Goal: Task Accomplishment & Management: Complete application form

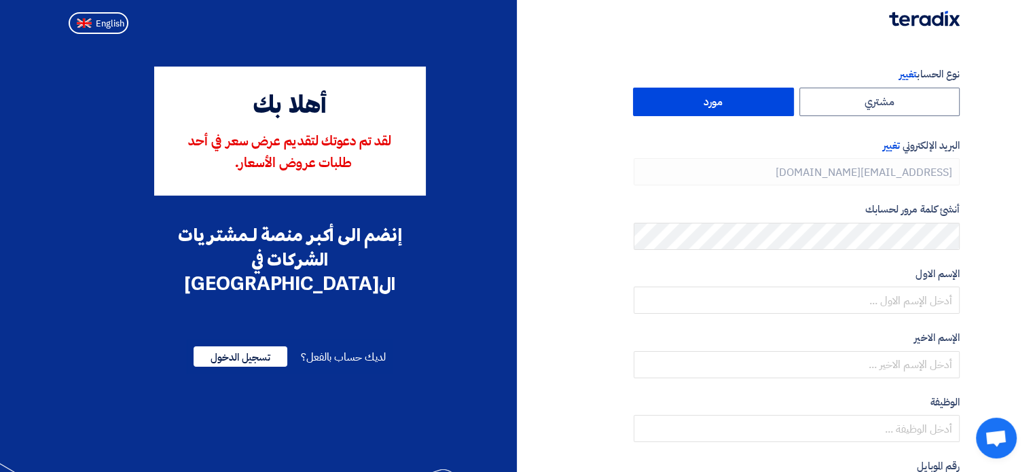
type input "[PHONE_NUMBER]"
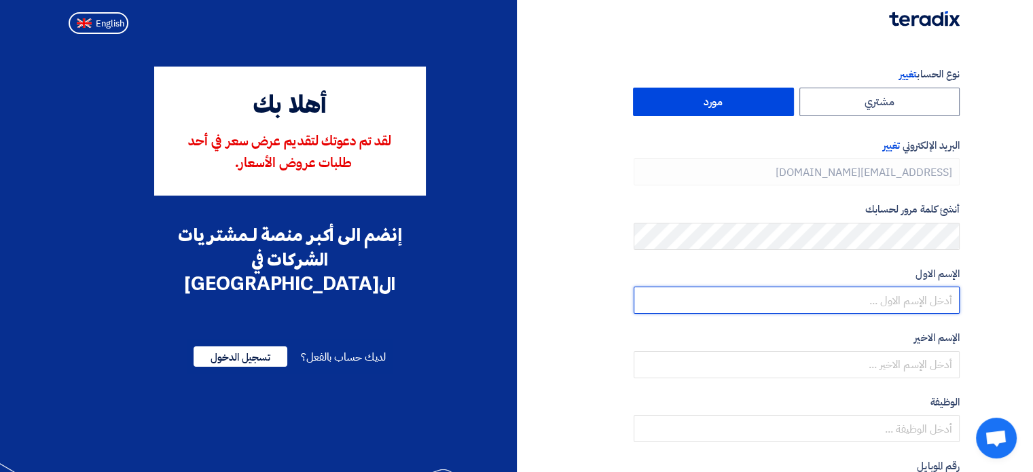
click at [855, 302] on input "text" at bounding box center [796, 300] width 326 height 27
type input "[DEMOGRAPHIC_DATA]"
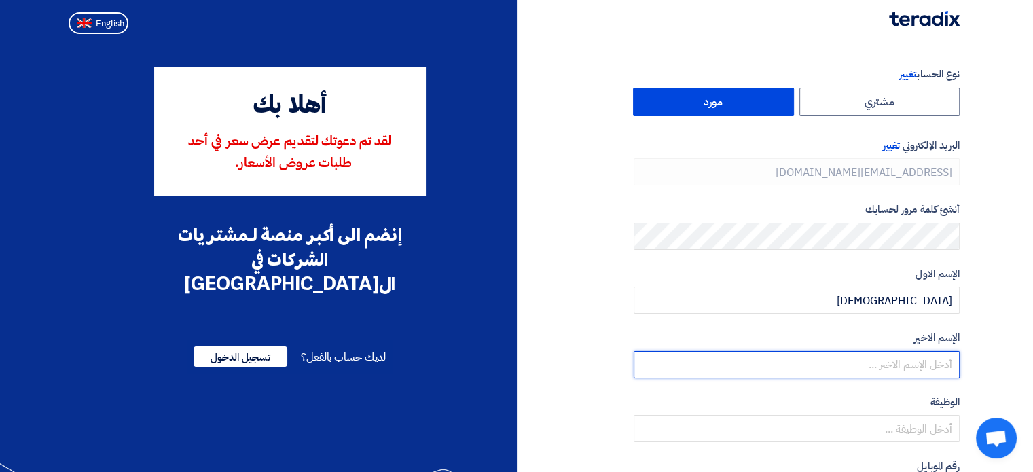
click at [875, 366] on input "text" at bounding box center [796, 364] width 326 height 27
click at [885, 364] on input "[PERSON_NAME]" at bounding box center [796, 364] width 326 height 27
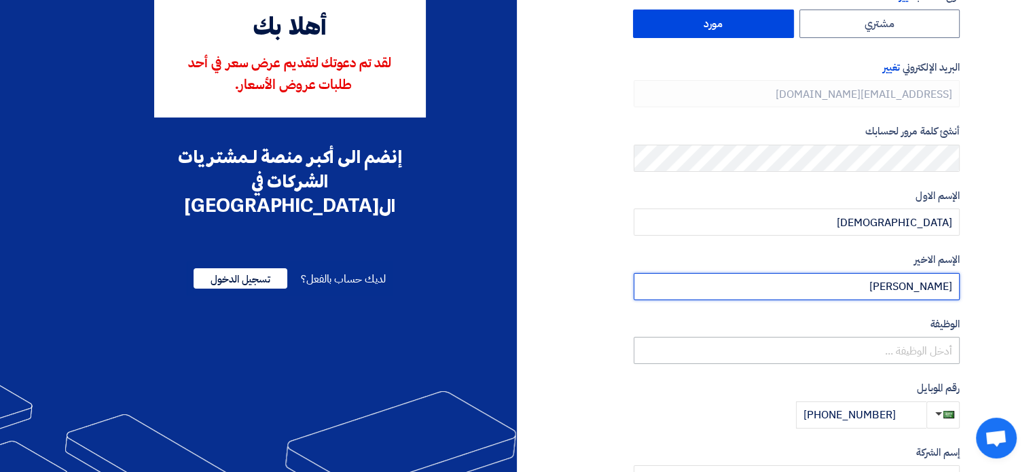
type input "[PERSON_NAME]"
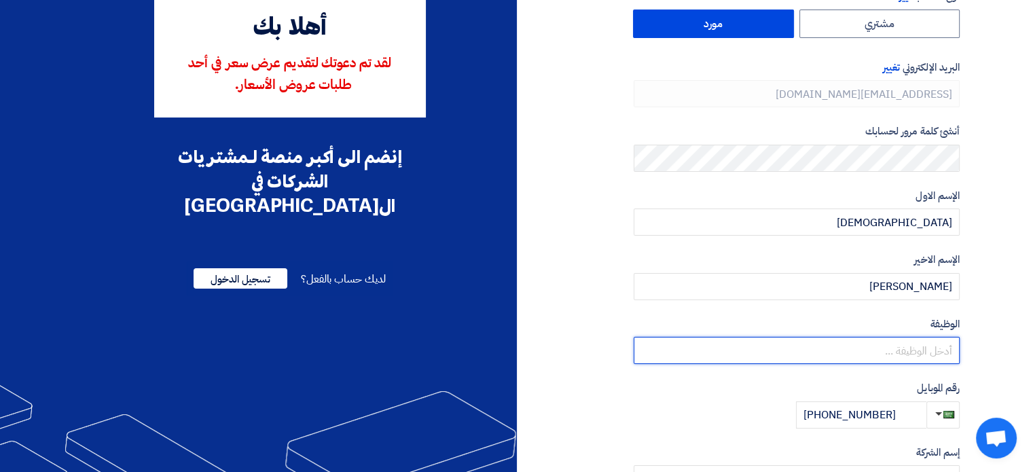
click at [923, 356] on input "text" at bounding box center [796, 350] width 326 height 27
type input "L"
type input "ب"
type input "L"
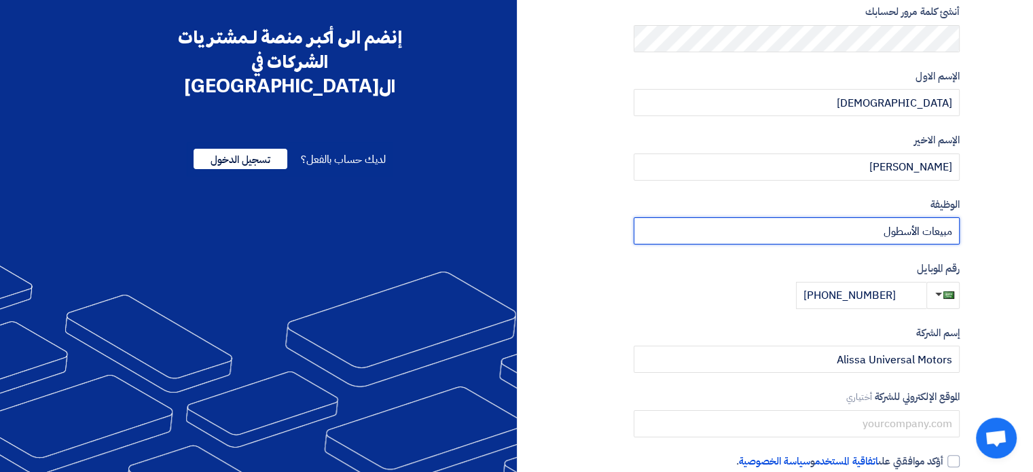
scroll to position [272, 0]
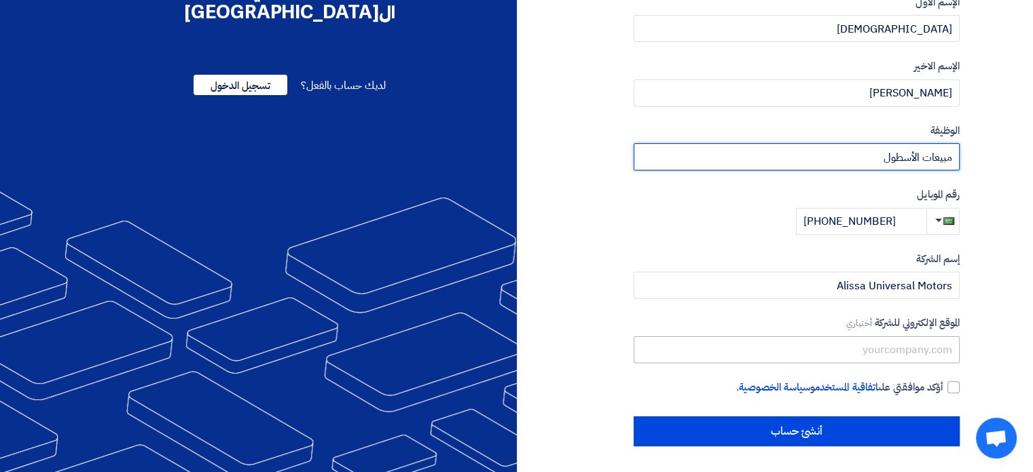
type input "مبيعات الأسطول"
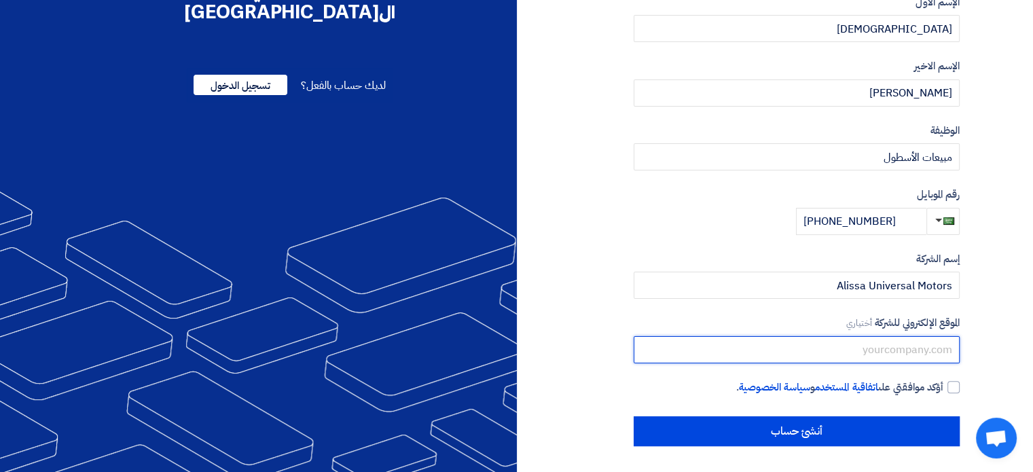
click at [863, 347] on input "text" at bounding box center [796, 349] width 326 height 27
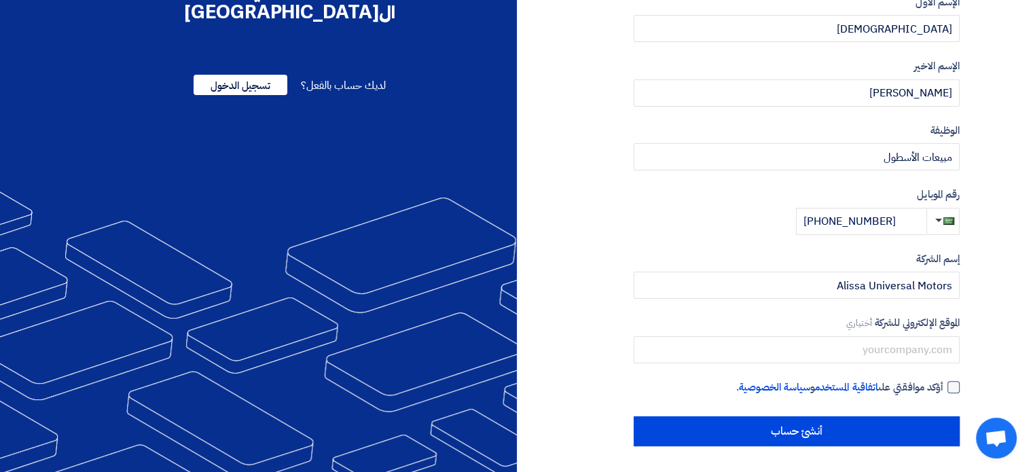
click at [947, 386] on div at bounding box center [953, 387] width 12 height 12
click at [943, 386] on input "أؤكد موافقتي على اتفاقية المستخدم و سياسة الخصوصية ." at bounding box center [780, 393] width 326 height 27
checkbox input "true"
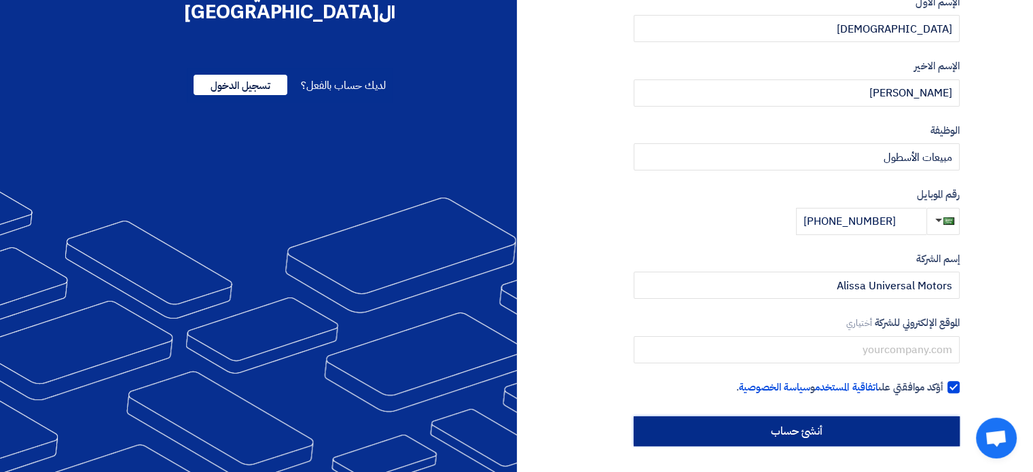
click at [848, 437] on input "أنشئ حساب" at bounding box center [796, 431] width 326 height 30
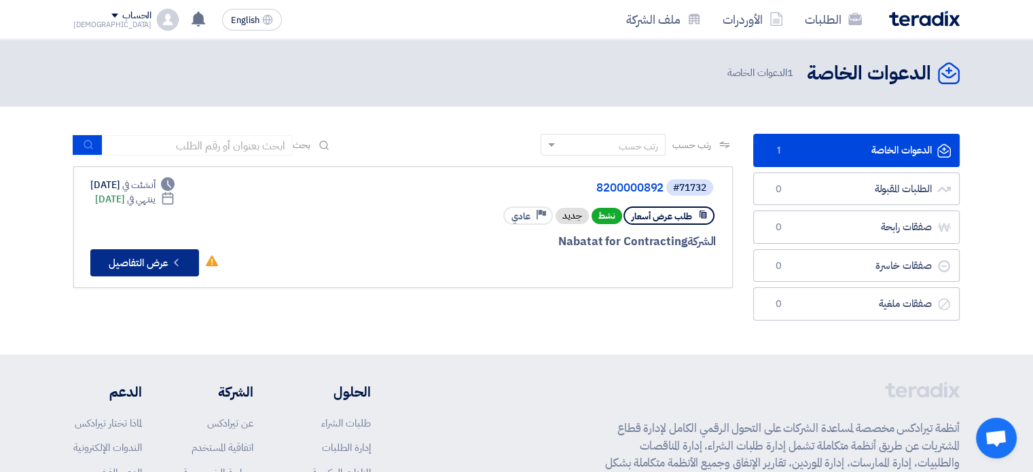
click at [135, 252] on button "Check details عرض التفاصيل" at bounding box center [144, 262] width 109 height 27
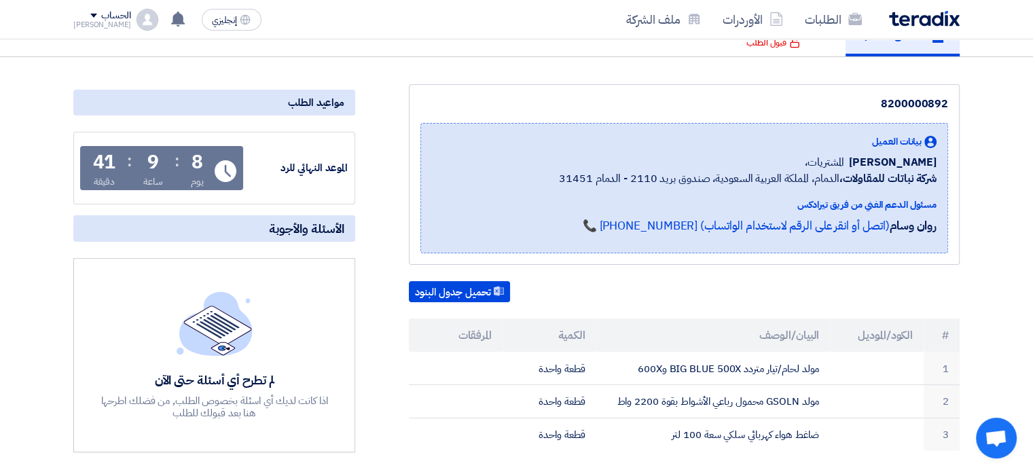
scroll to position [125, 0]
click at [494, 290] on button "تحميل جدول البنود" at bounding box center [459, 292] width 101 height 22
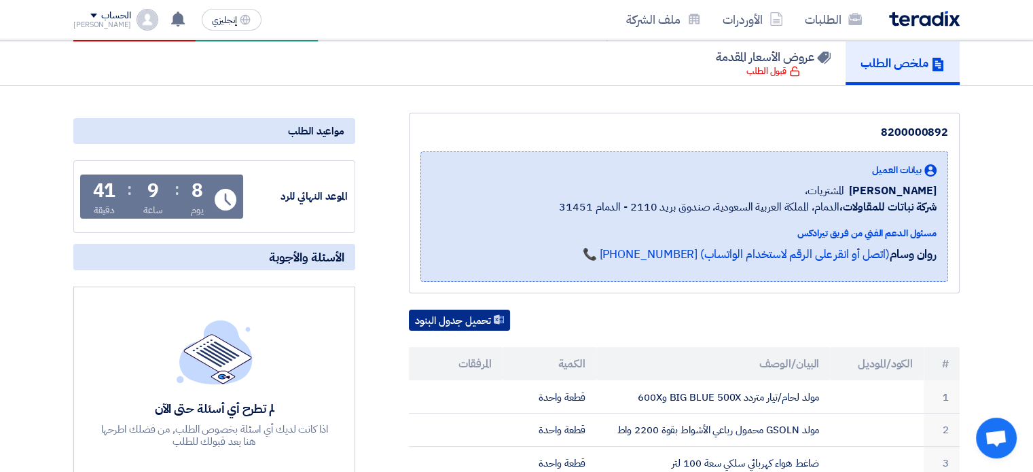
scroll to position [0, 0]
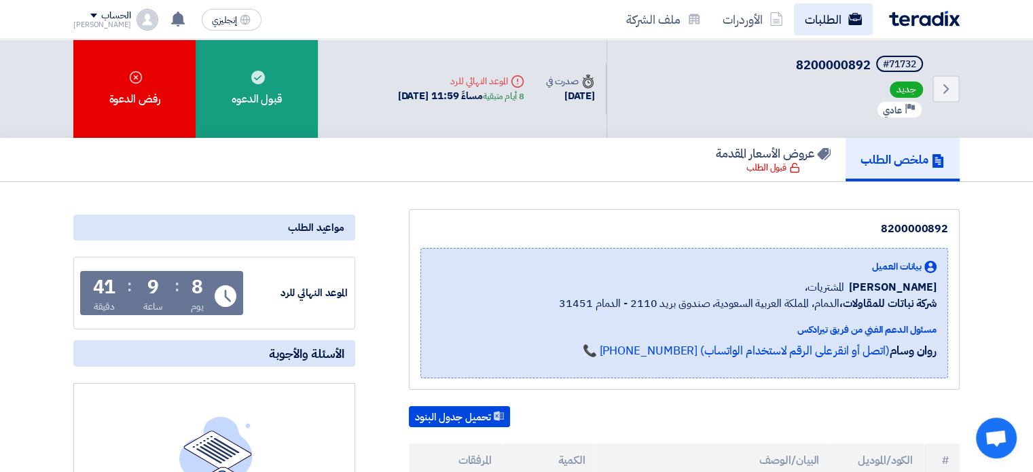
click at [828, 14] on link "الطلبات" at bounding box center [833, 19] width 79 height 32
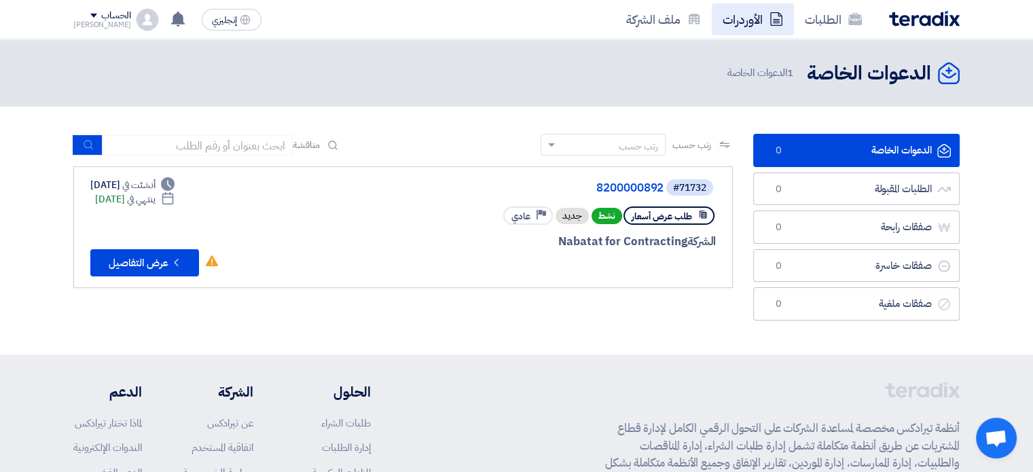
click at [756, 21] on font "الأوردرات" at bounding box center [742, 19] width 40 height 18
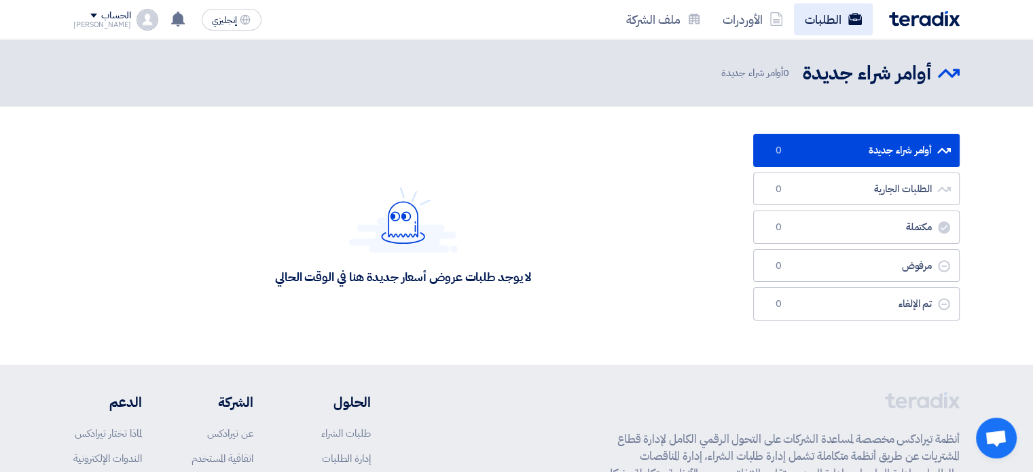
click at [817, 16] on font "الطلبات" at bounding box center [823, 19] width 37 height 18
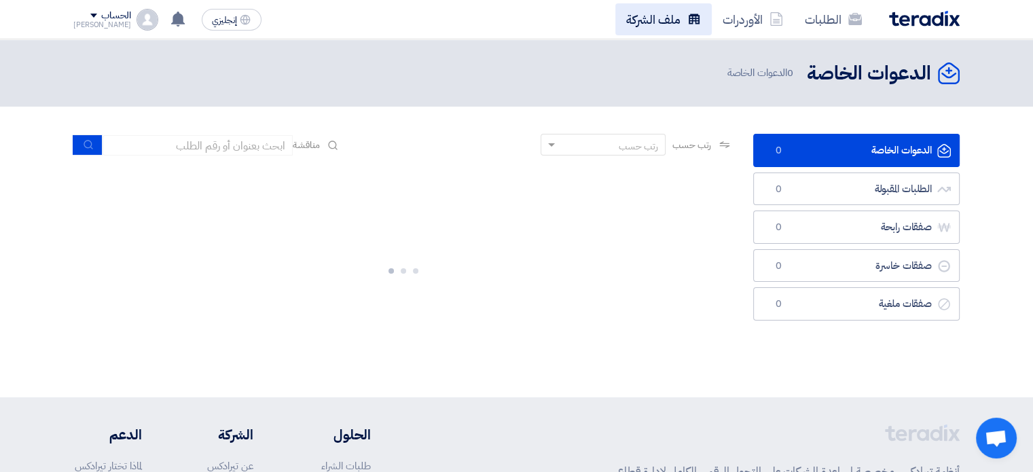
click at [682, 24] on link "ملف الشركة" at bounding box center [663, 19] width 96 height 32
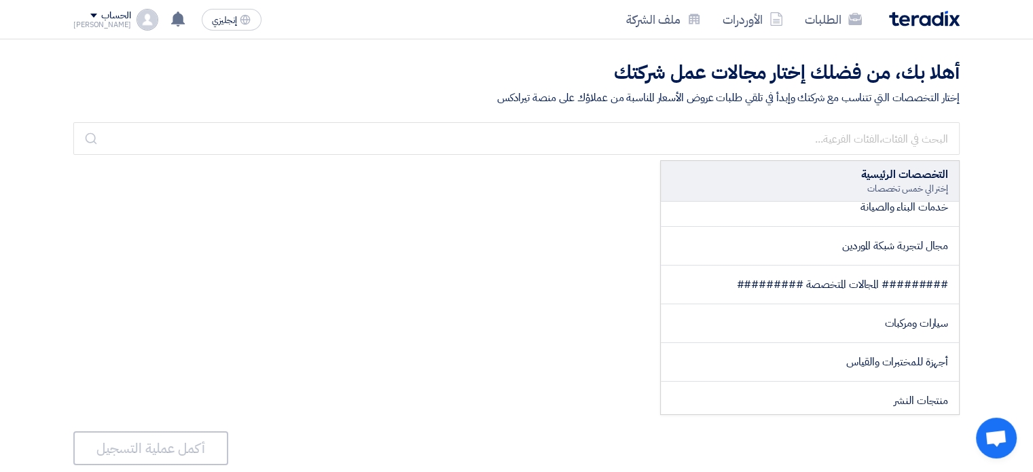
scroll to position [790, 0]
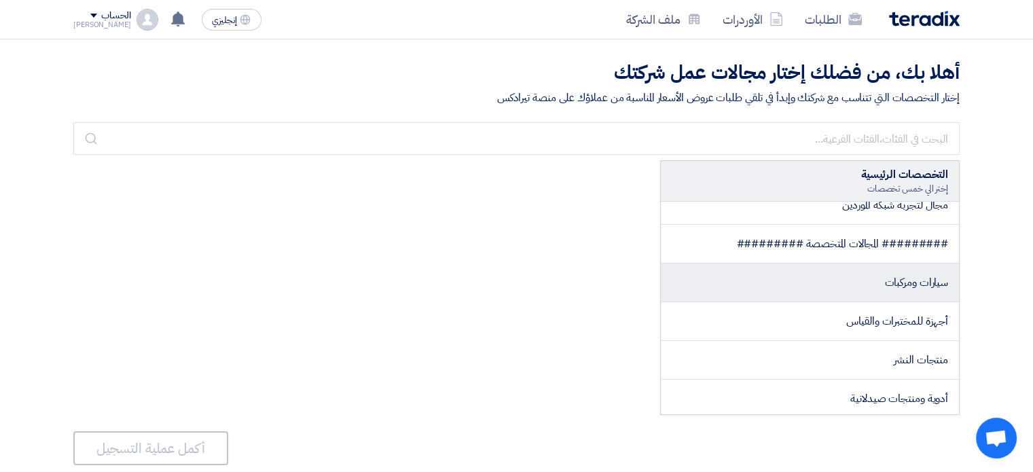
click at [904, 279] on span "سيارات ومركبات" at bounding box center [916, 282] width 64 height 16
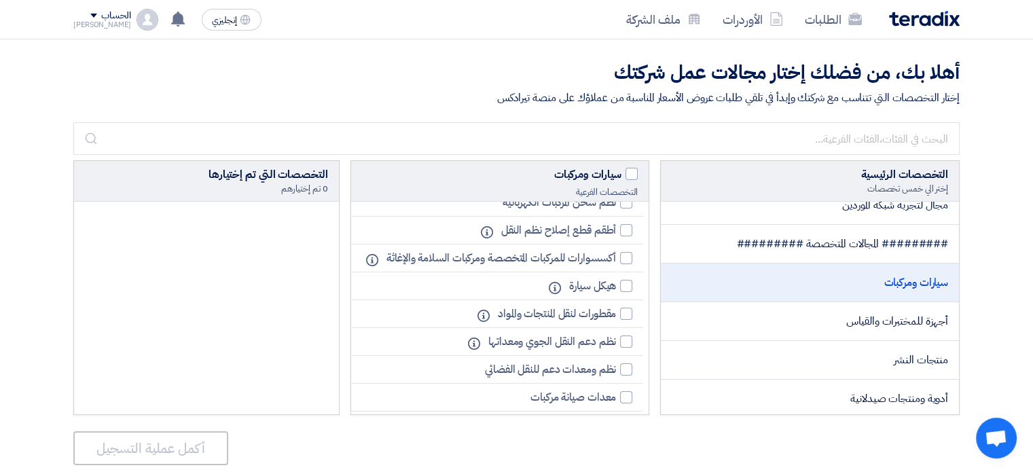
scroll to position [1266, 0]
click at [621, 292] on div at bounding box center [626, 286] width 12 height 12
click at [616, 291] on input "هيكل سيارة" at bounding box center [611, 286] width 9 height 9
checkbox input "true"
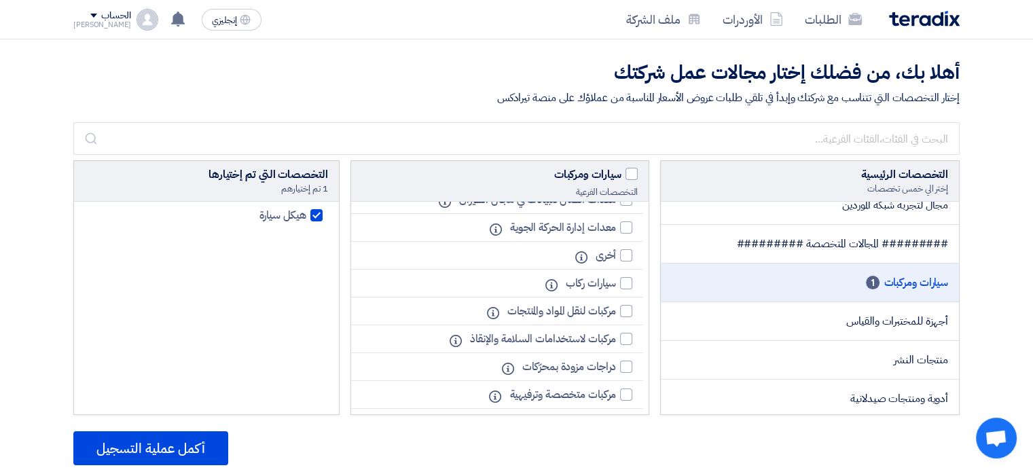
scroll to position [1885, 0]
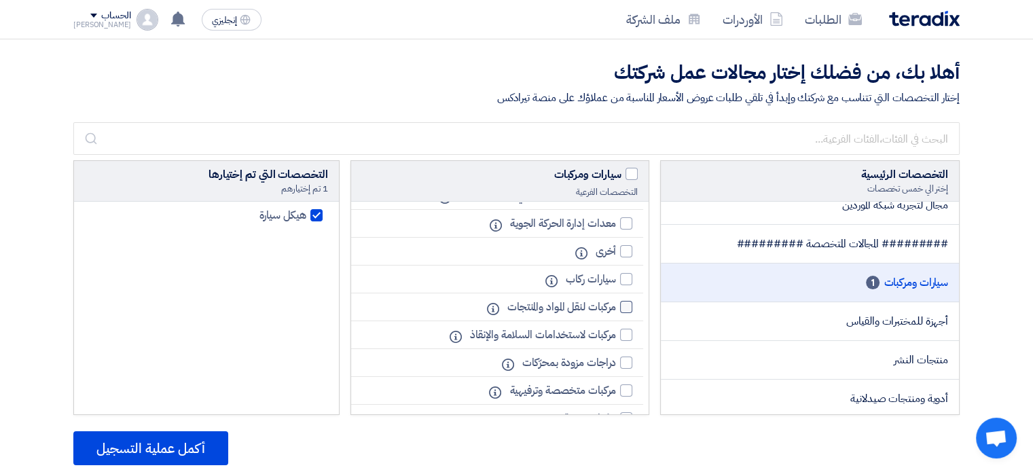
click at [619, 312] on label "مركبات لنقل المواد والمنتجات" at bounding box center [566, 307] width 132 height 16
click at [616, 312] on input "مركبات لنقل المواد والمنتجات" at bounding box center [611, 307] width 9 height 9
checkbox input "true"
click at [628, 283] on div at bounding box center [626, 279] width 12 height 12
click at [616, 283] on input "سيارات ركاب" at bounding box center [611, 279] width 9 height 9
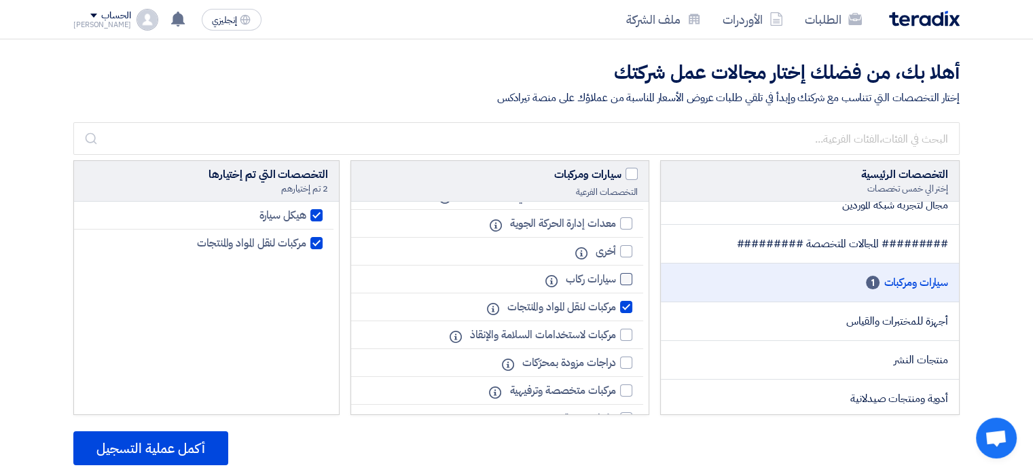
checkbox input "true"
click at [618, 343] on label "مركبات لاستخدامات السلامة والإنقاذ" at bounding box center [547, 335] width 169 height 16
click at [616, 339] on input "مركبات لاستخدامات السلامة والإنقاذ" at bounding box center [611, 335] width 9 height 9
checkbox input "true"
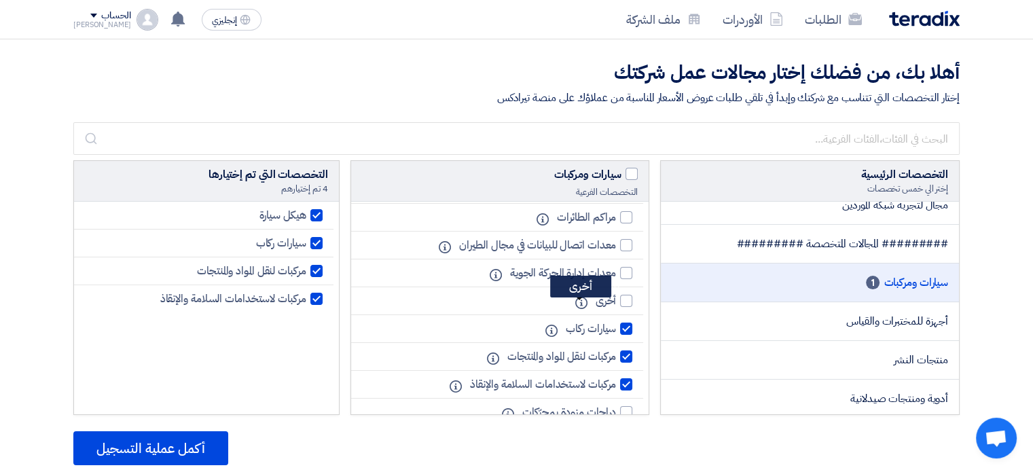
scroll to position [1835, 0]
click at [625, 308] on div at bounding box center [626, 301] width 12 height 12
click at [616, 306] on input "أخرى" at bounding box center [611, 301] width 9 height 9
checkbox input "true"
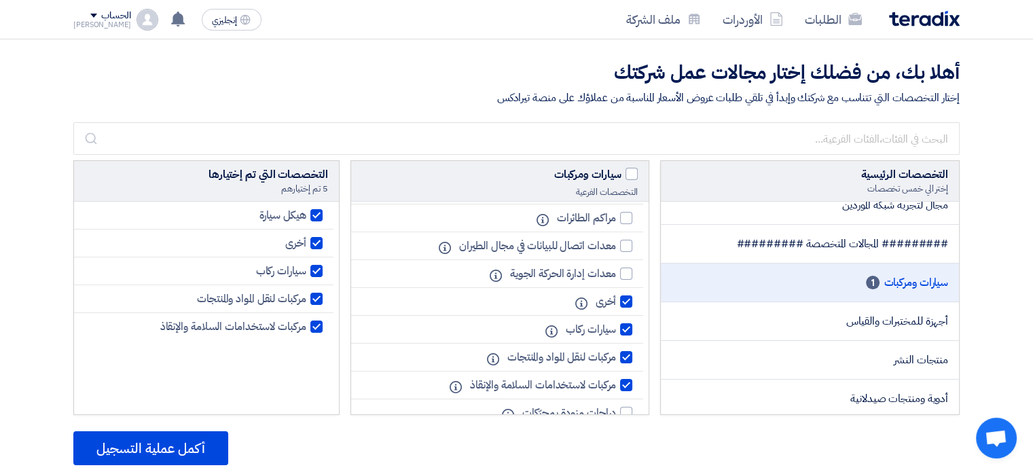
click at [314, 219] on div at bounding box center [316, 215] width 12 height 12
click at [306, 219] on input "هيكل سيارة" at bounding box center [301, 215] width 9 height 9
checkbox input "false"
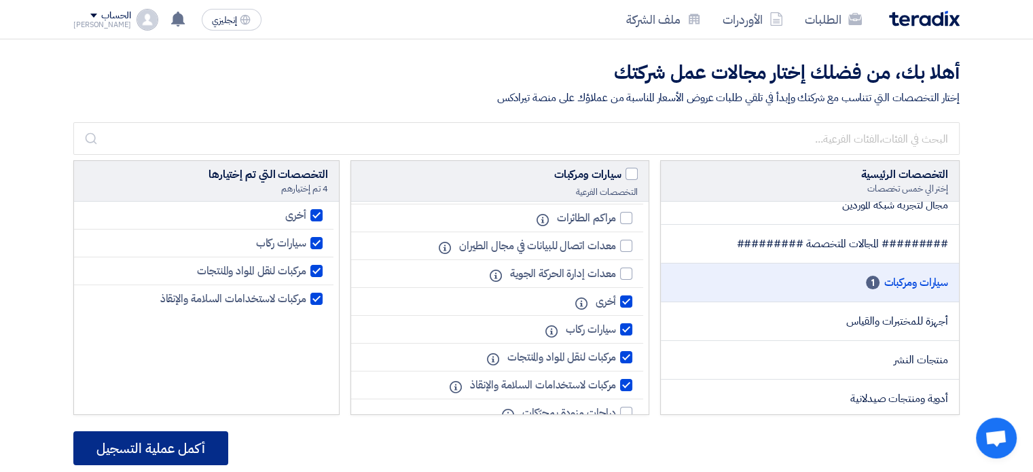
click at [206, 446] on button "أكمل عملية التسجيل" at bounding box center [150, 448] width 155 height 34
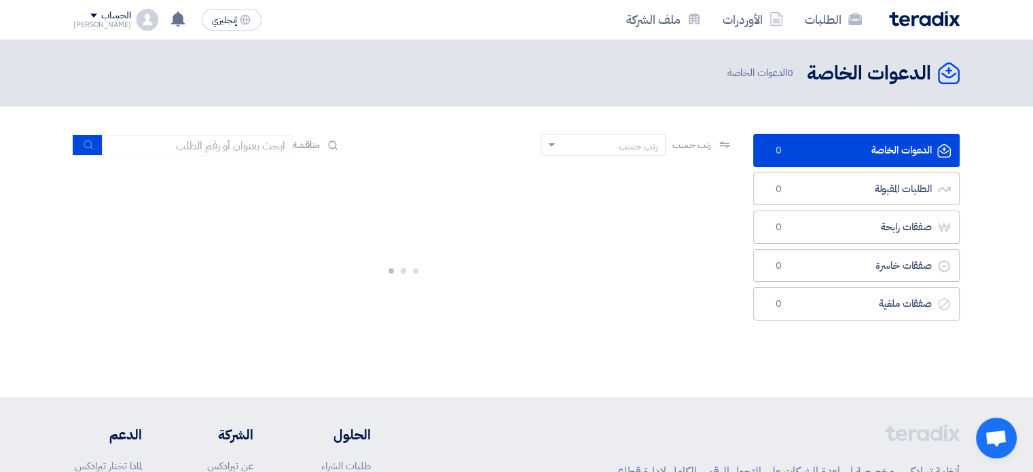
click at [136, 10] on img at bounding box center [147, 20] width 22 height 22
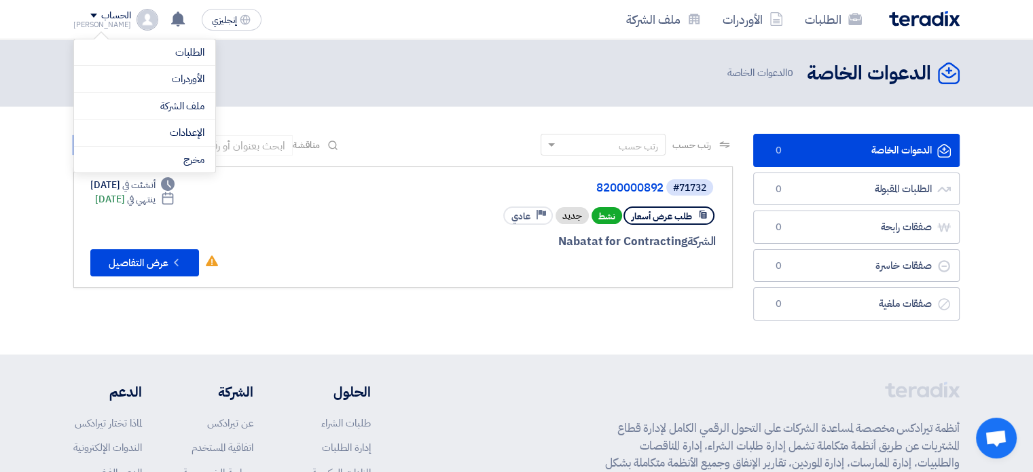
click at [424, 252] on div "#71732 8200000892 طلب عرض أسعار نشط جديد Priority عادي الشركة Nabatat for Contr…" at bounding box center [552, 227] width 327 height 98
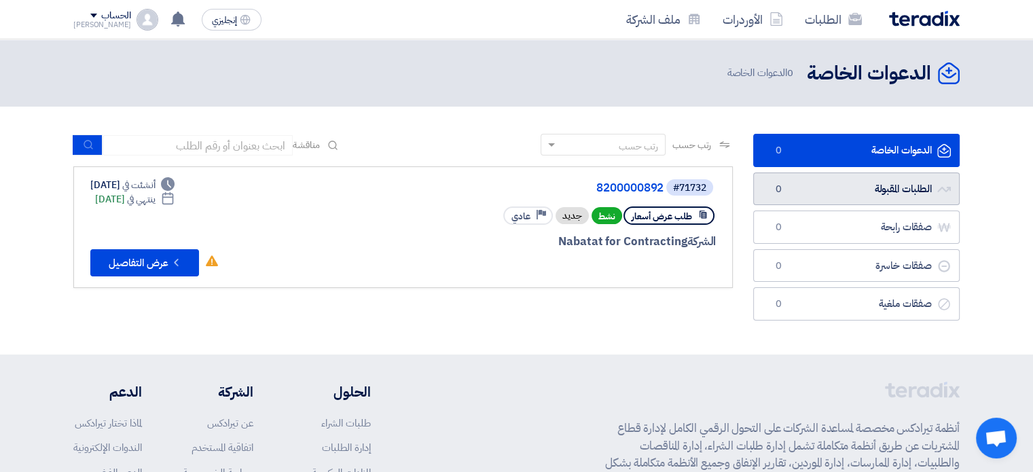
click at [911, 187] on font "الطلبات المقبولة" at bounding box center [903, 188] width 58 height 15
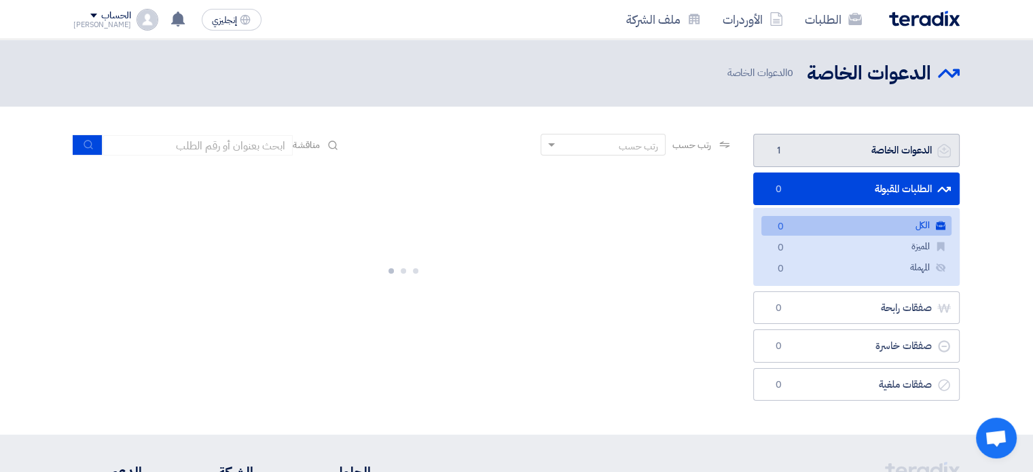
click at [913, 143] on font "الدعوات الخاصة" at bounding box center [900, 150] width 61 height 15
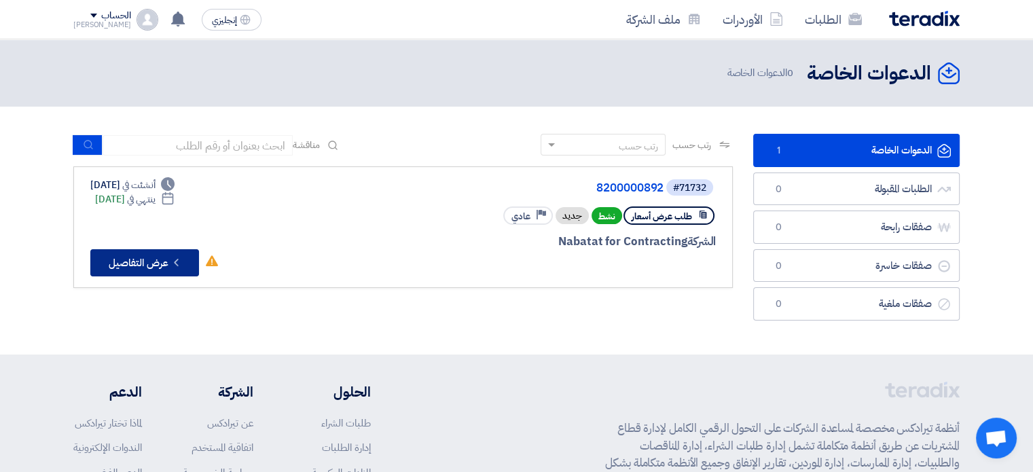
click at [167, 255] on font "عرض التفاصيل" at bounding box center [139, 262] width 60 height 15
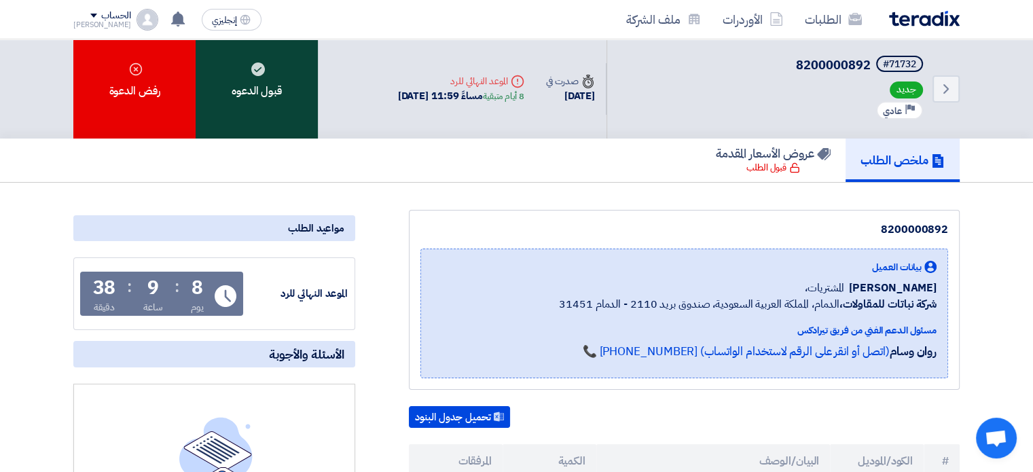
click at [277, 65] on div "قبول الدعوه" at bounding box center [257, 88] width 122 height 99
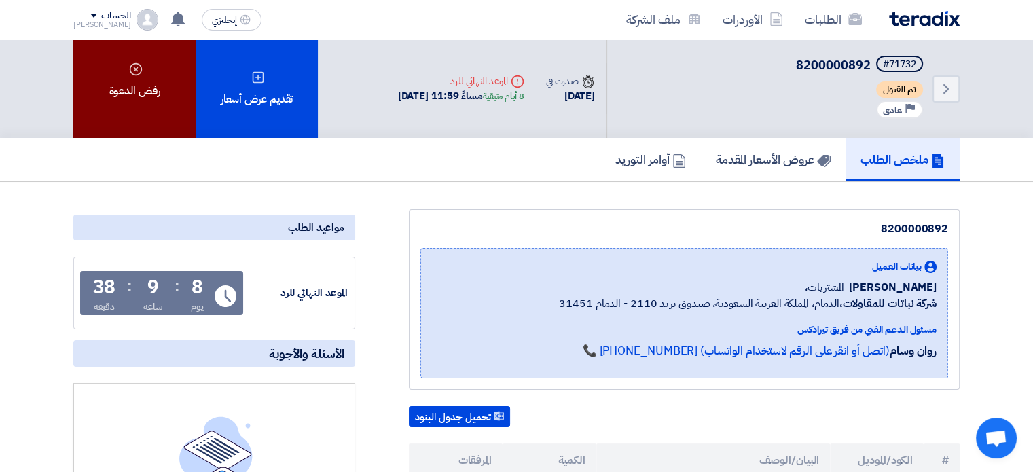
click at [140, 90] on font "رفض الدعوة" at bounding box center [134, 91] width 51 height 16
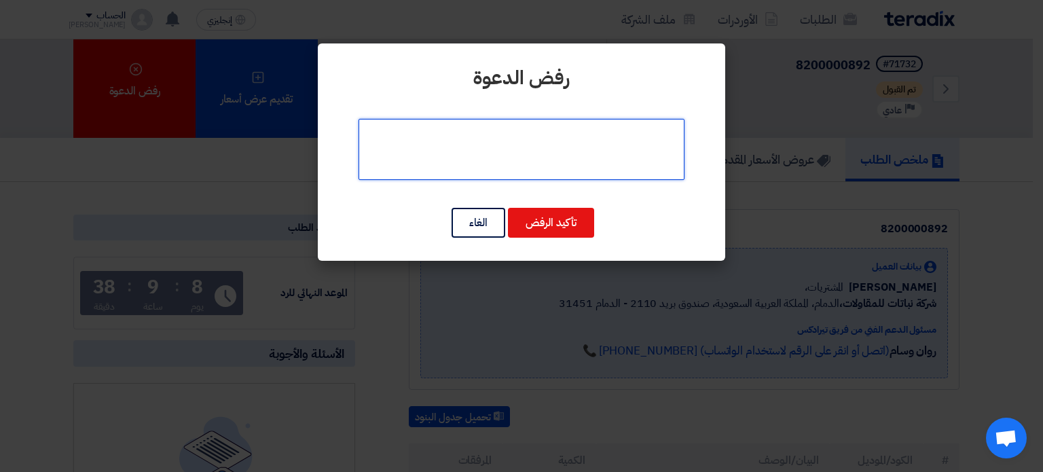
click at [568, 149] on textarea at bounding box center [522, 149] width 326 height 61
type textarea "عدم توفر البنود المطلوبة"
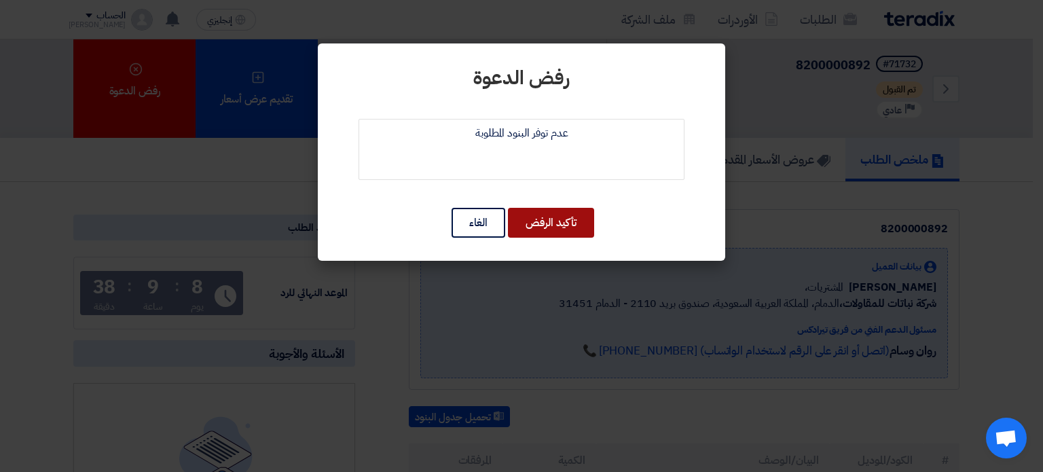
click at [578, 222] on button "تأكيد الرفض" at bounding box center [551, 223] width 86 height 30
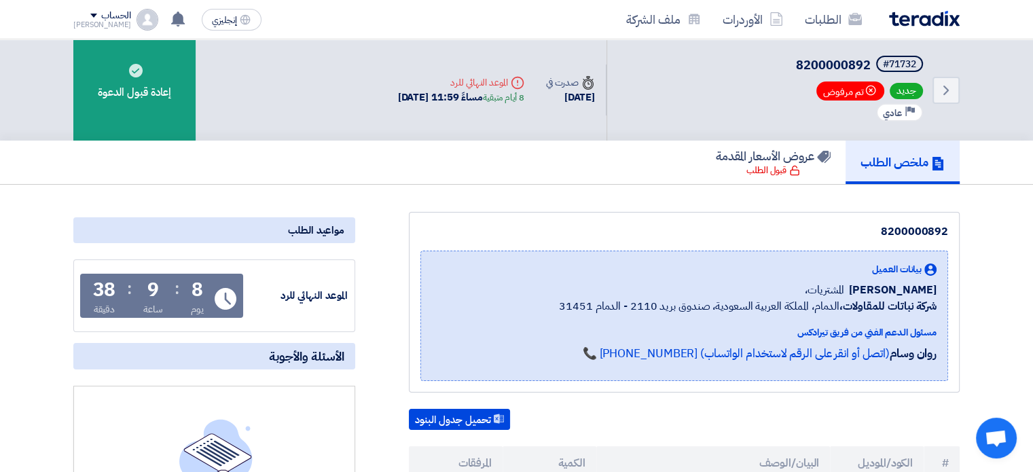
click at [668, 252] on div "بيانات العميل [PERSON_NAME] المشتريات، شركة نباتات للمقاولات، الدمام، المملكة ا…" at bounding box center [684, 316] width 528 height 130
click at [949, 89] on icon "Back" at bounding box center [946, 90] width 16 height 16
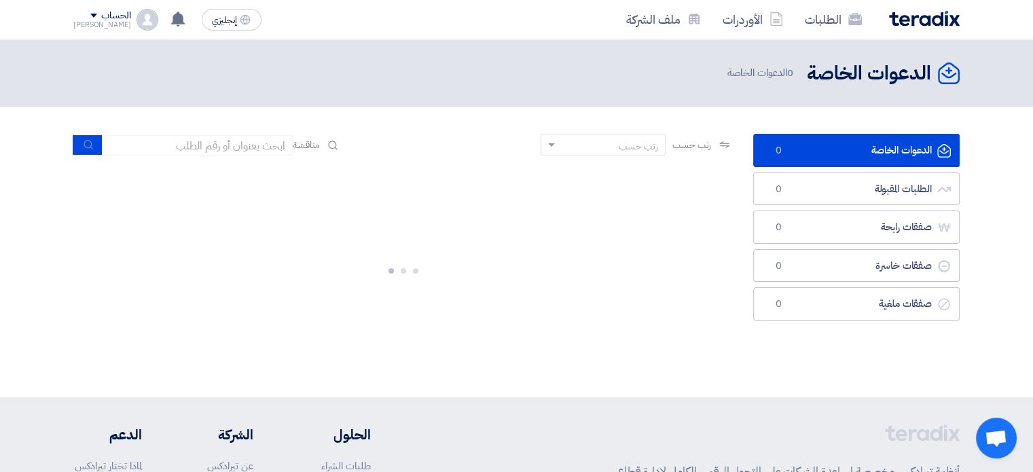
click at [917, 18] on img at bounding box center [924, 19] width 71 height 16
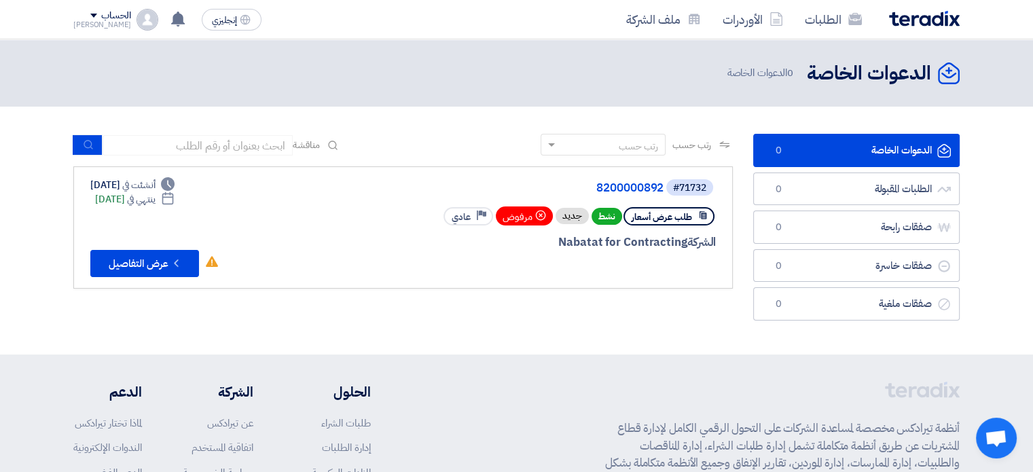
click at [917, 18] on img at bounding box center [924, 19] width 71 height 16
click at [160, 265] on font "عرض التفاصيل" at bounding box center [139, 263] width 60 height 15
